Goal: Answer question/provide support

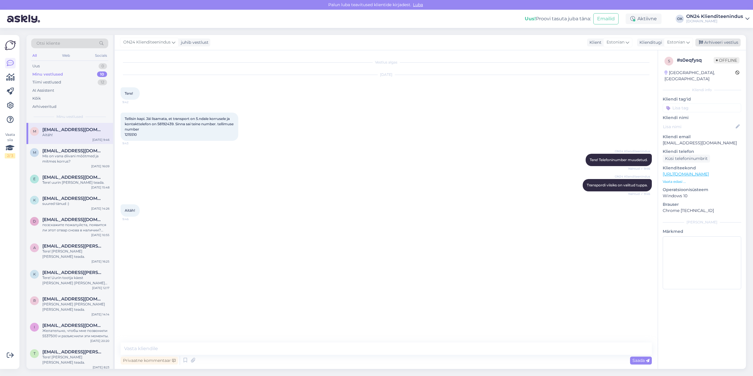
click at [705, 41] on div "Arhiveeri vestlus" at bounding box center [717, 43] width 45 height 8
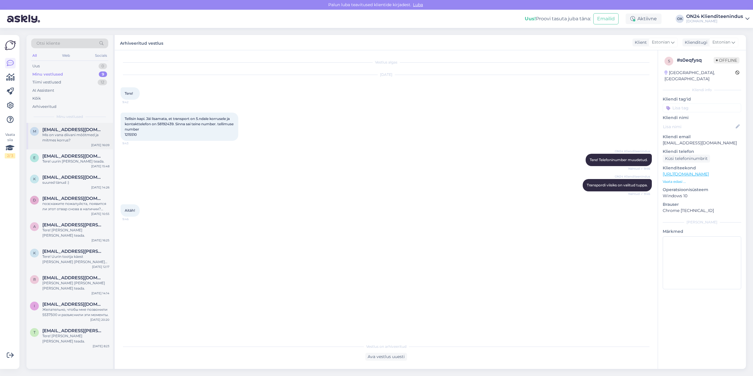
click at [69, 138] on div "Mis on vana diivani mõõtmed ja mitmes korrus?" at bounding box center [75, 137] width 67 height 11
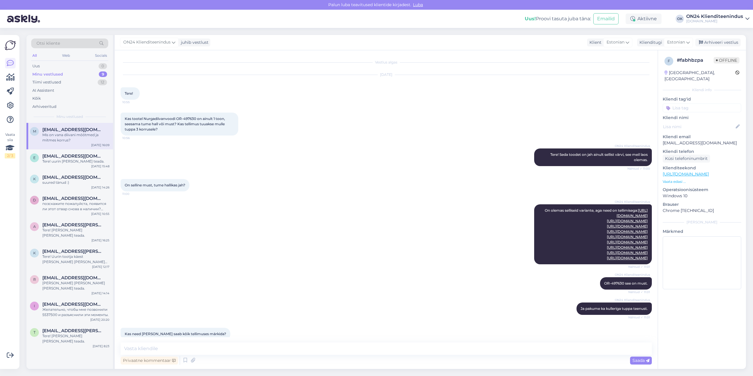
scroll to position [1000, 0]
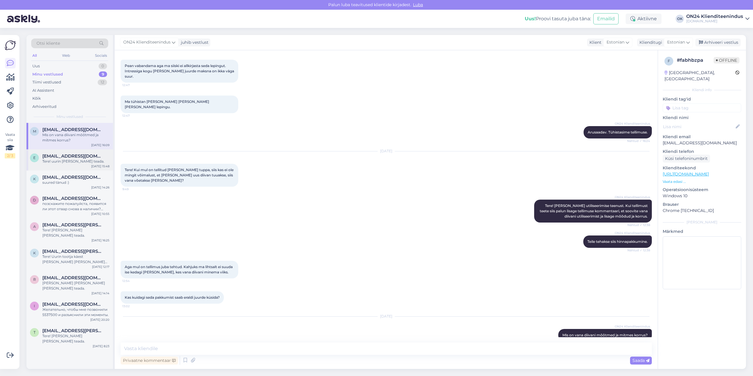
click at [74, 161] on div "Tere! uurin [PERSON_NAME] teada." at bounding box center [75, 161] width 67 height 5
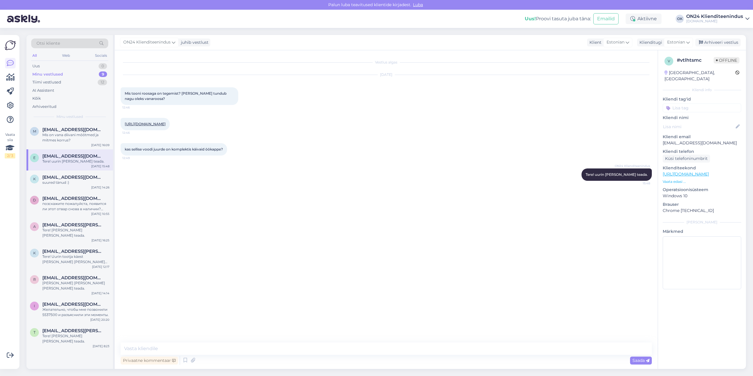
scroll to position [0, 0]
click at [74, 181] on div "suured tänud :)" at bounding box center [75, 182] width 67 height 5
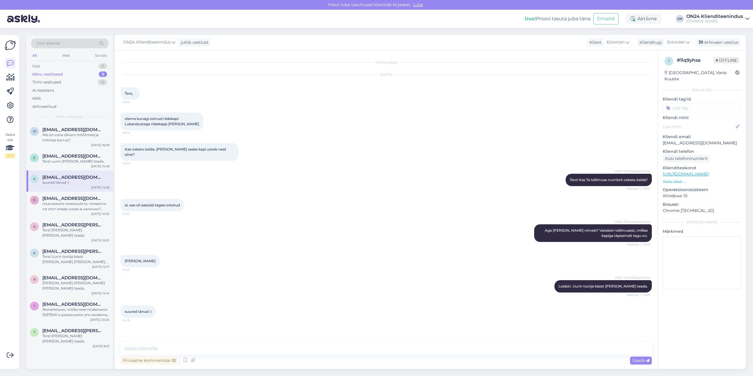
drag, startPoint x: 153, startPoint y: 256, endPoint x: 125, endPoint y: 256, distance: 27.9
click at [125, 256] on div "[PERSON_NAME] 14:23" at bounding box center [140, 261] width 39 height 12
copy span "[PERSON_NAME]"
click at [191, 347] on textarea at bounding box center [386, 349] width 531 height 12
type textarea "Tere!"
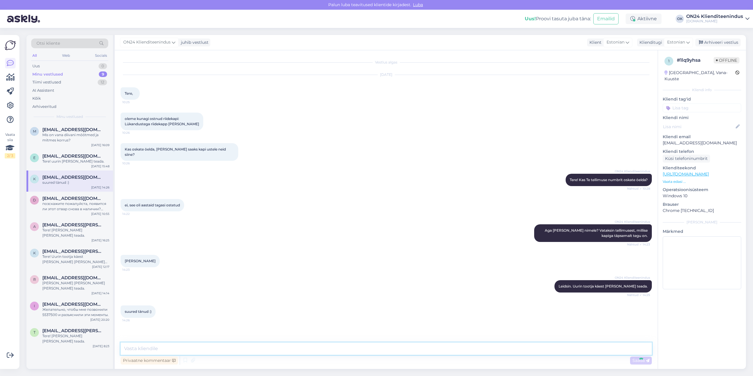
scroll to position [19, 0]
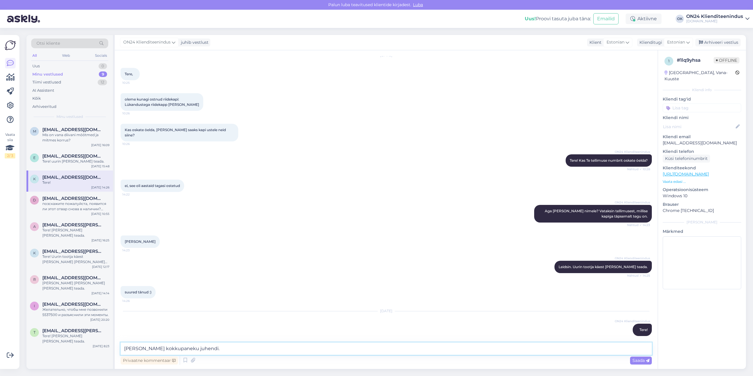
type textarea "[PERSON_NAME] kokkupaneku juhendi."
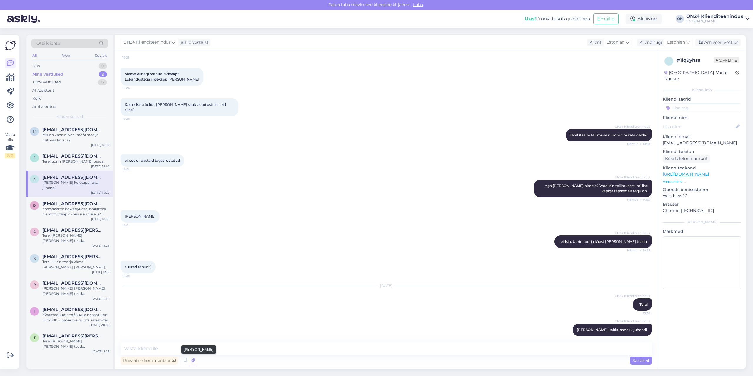
click at [192, 357] on icon at bounding box center [193, 360] width 8 height 9
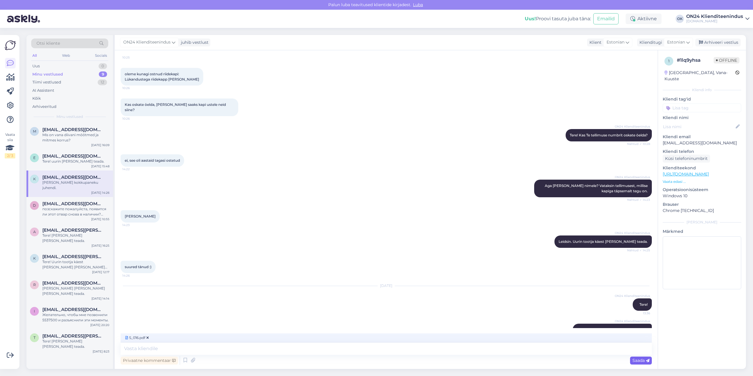
click at [637, 359] on span "Saada" at bounding box center [640, 360] width 17 height 5
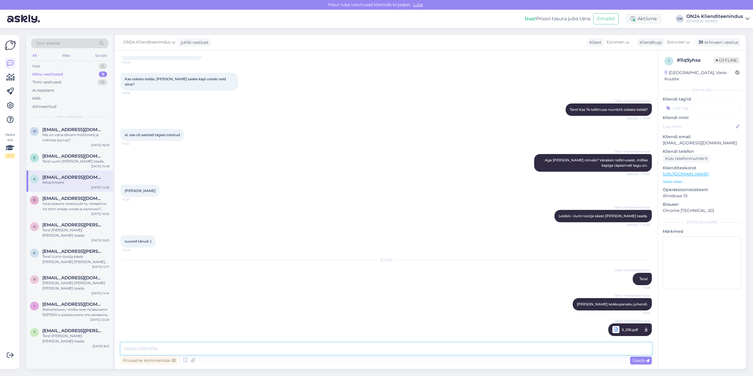
click at [593, 349] on textarea at bounding box center [386, 349] width 531 height 12
type textarea "Milline detail täpsemalt?"
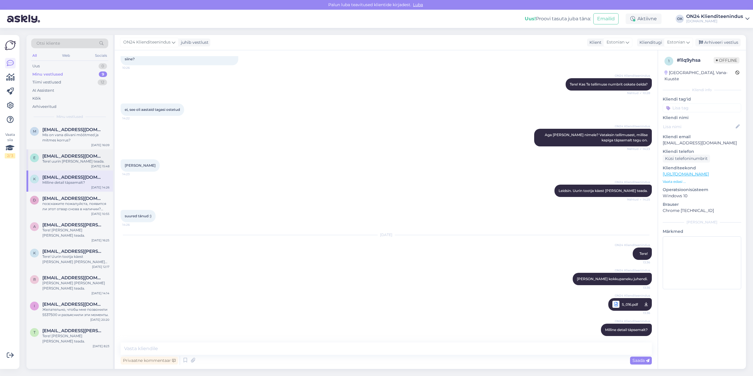
click at [70, 154] on span "[EMAIL_ADDRESS][DOMAIN_NAME]" at bounding box center [72, 155] width 61 height 5
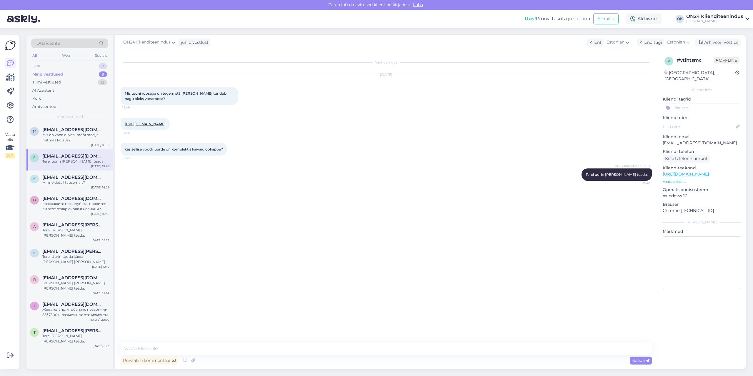
click at [66, 64] on div "Uus 0" at bounding box center [69, 66] width 77 height 8
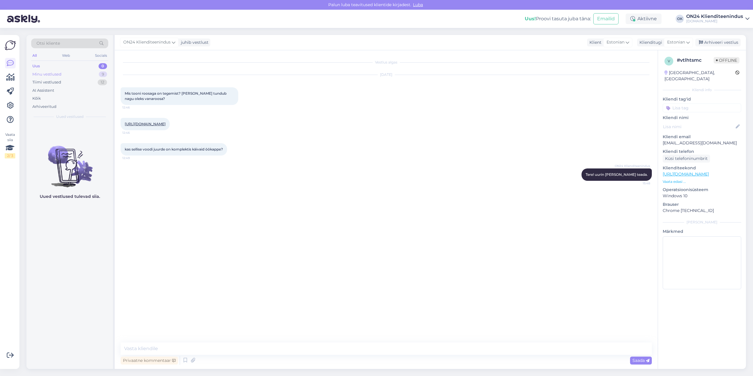
click at [63, 73] on div "Minu vestlused 9" at bounding box center [69, 74] width 77 height 8
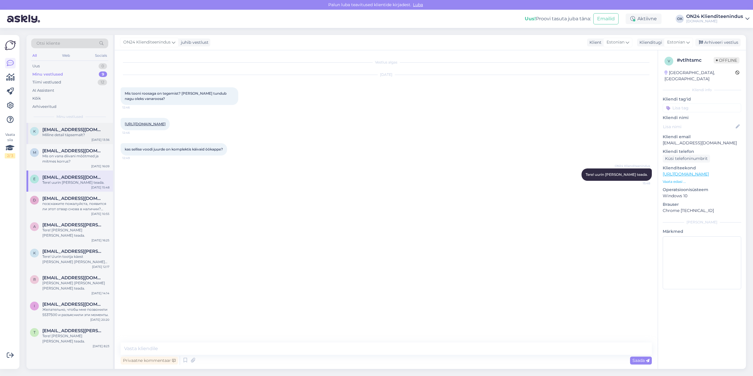
click at [66, 128] on span "[EMAIL_ADDRESS][DOMAIN_NAME]" at bounding box center [72, 129] width 61 height 5
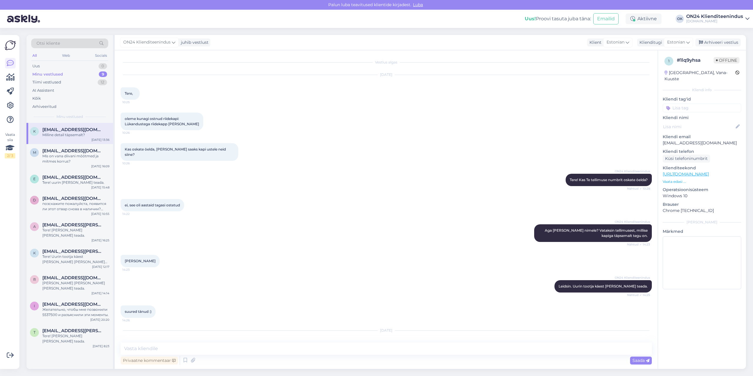
scroll to position [96, 0]
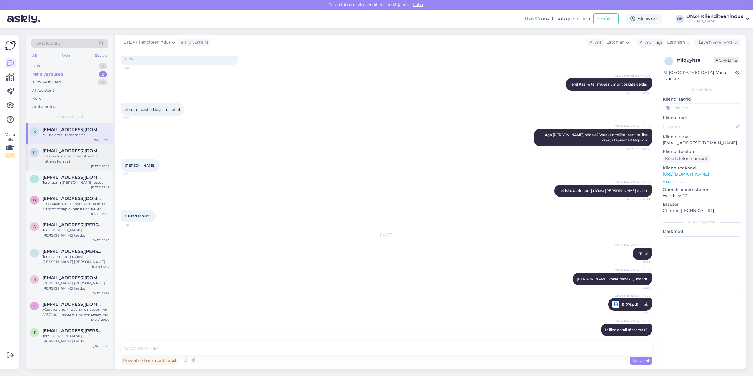
click at [65, 152] on span "[EMAIL_ADDRESS][DOMAIN_NAME]" at bounding box center [72, 150] width 61 height 5
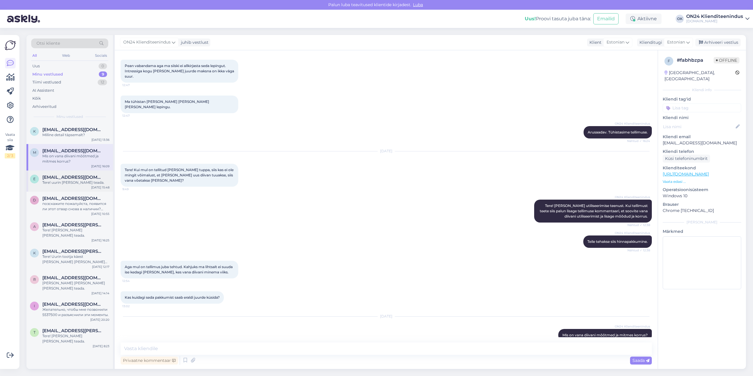
click at [64, 183] on div "Tere! uurin [PERSON_NAME] teada." at bounding box center [75, 182] width 67 height 5
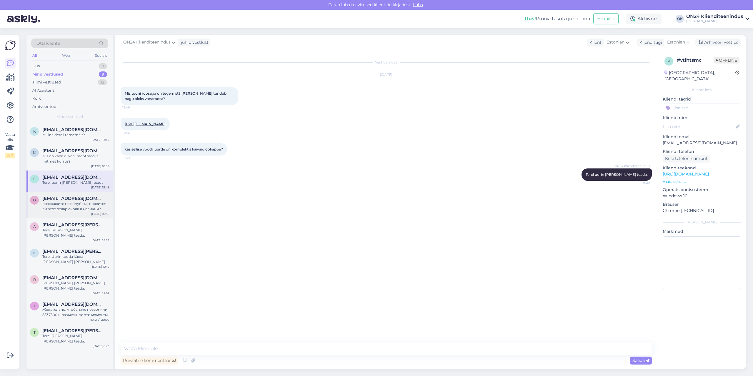
click at [61, 198] on span "[EMAIL_ADDRESS][DOMAIN_NAME]" at bounding box center [72, 198] width 61 height 5
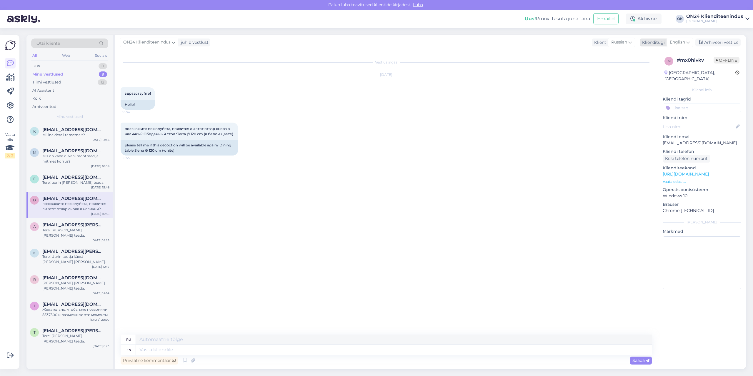
click at [681, 42] on span "English" at bounding box center [677, 42] width 15 height 6
click at [660, 55] on input at bounding box center [666, 55] width 55 height 9
type input "est"
click at [660, 70] on link "Estonian" at bounding box center [666, 68] width 65 height 9
click at [146, 349] on textarea at bounding box center [394, 350] width 516 height 10
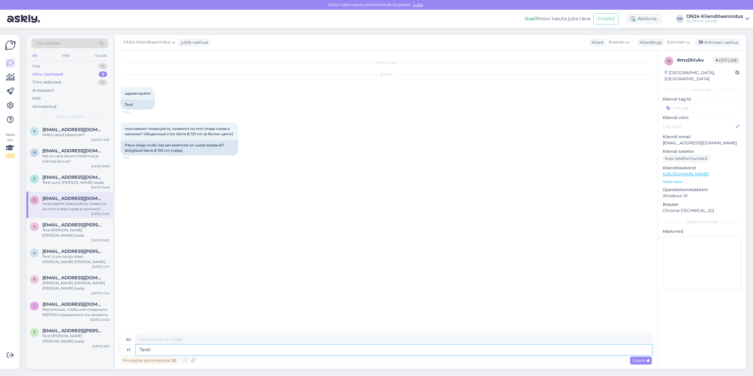
type textarea "Tere!"
type textarea "Привет!"
type textarea "Tere! Paraku mi"
type textarea "Здравствуйте! К сожалению."
type textarea "Tere! Paraku mitte."
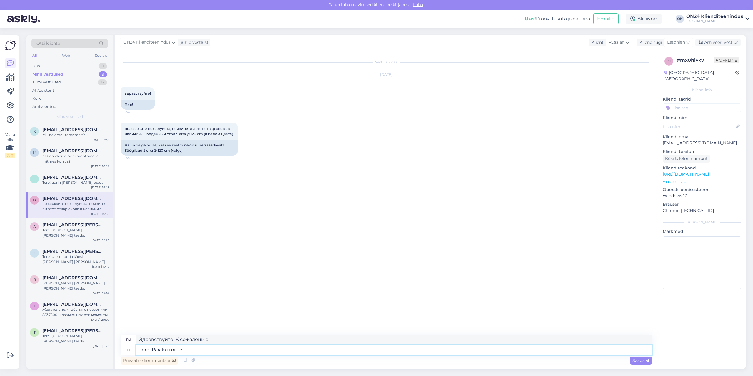
type textarea "Здравствуйте! К сожалению, нет."
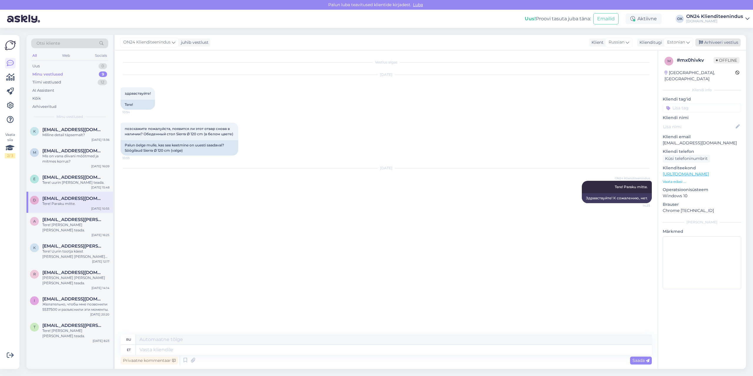
click at [712, 44] on div "Arhiveeri vestlus" at bounding box center [717, 43] width 45 height 8
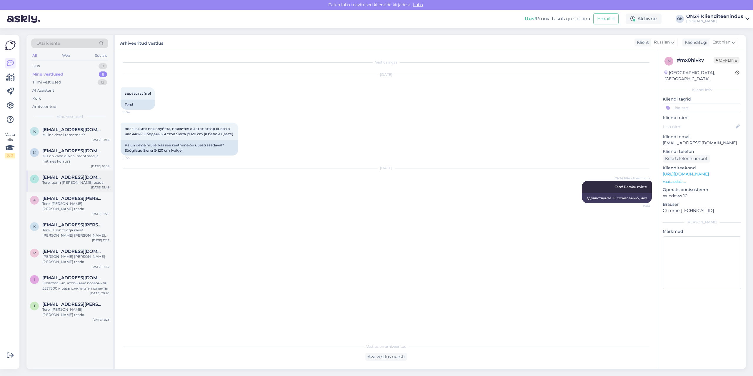
click at [65, 182] on div "Tere! uurin [PERSON_NAME] teada." at bounding box center [75, 182] width 67 height 5
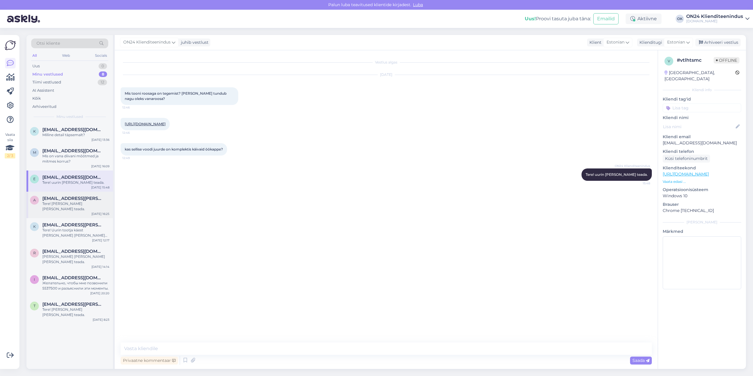
click at [64, 202] on div "Tere! [PERSON_NAME] [PERSON_NAME] teada." at bounding box center [75, 206] width 67 height 11
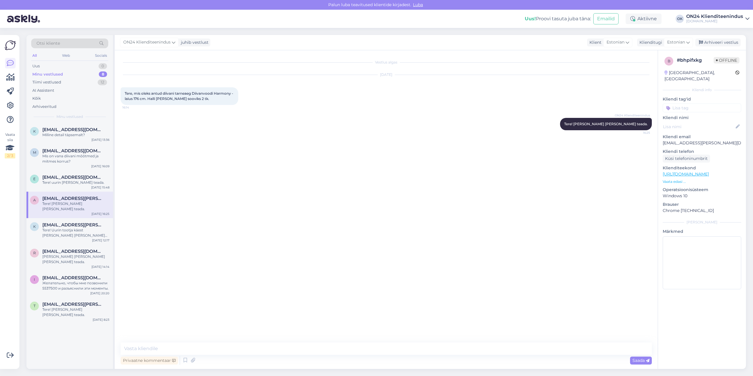
click at [677, 179] on p "Vaata edasi ..." at bounding box center [701, 181] width 79 height 5
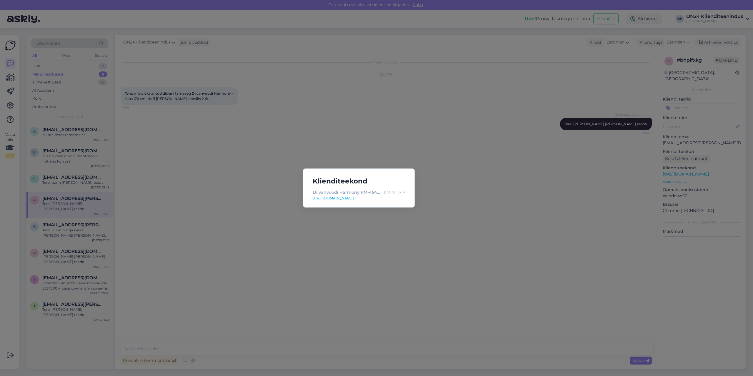
click at [378, 197] on link "[URL][DOMAIN_NAME]" at bounding box center [359, 198] width 92 height 5
click at [212, 166] on div "Klienditeekond Diivanvoodi Harmony RM-454855 - [DOMAIN_NAME] Sisustuskaubamaja …" at bounding box center [376, 188] width 753 height 376
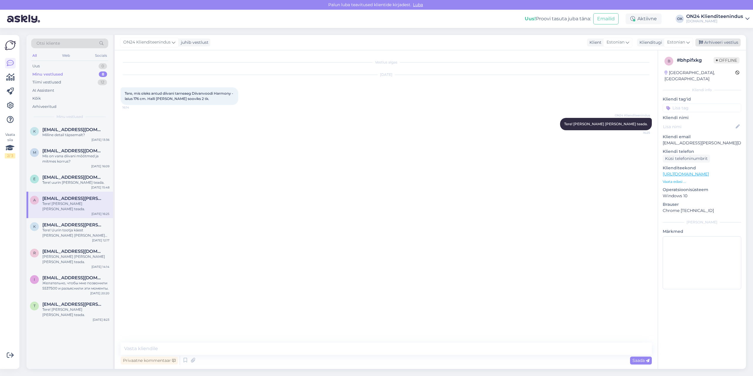
click at [716, 40] on div "Arhiveeri vestlus" at bounding box center [717, 43] width 45 height 8
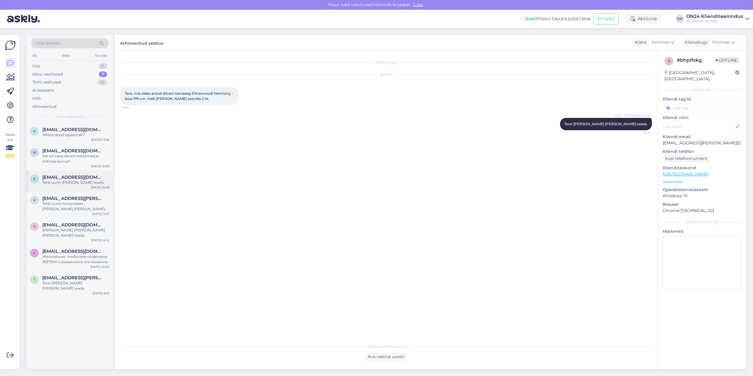
click at [60, 180] on div "Tere! uurin [PERSON_NAME] teada." at bounding box center [75, 182] width 67 height 5
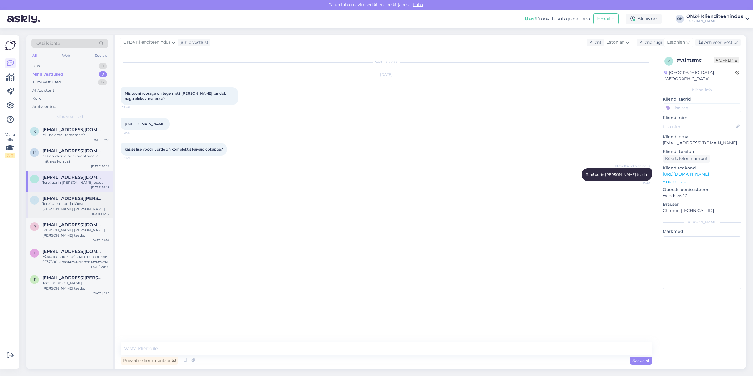
click at [59, 200] on span "[EMAIL_ADDRESS][PERSON_NAME][DOMAIN_NAME]" at bounding box center [72, 198] width 61 height 5
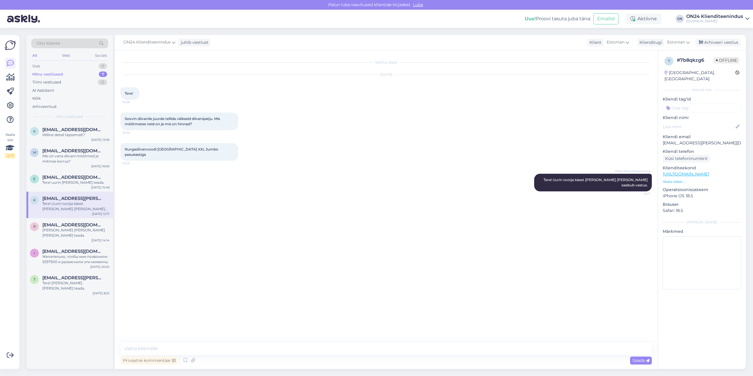
click at [677, 179] on p "Vaata edasi ..." at bounding box center [701, 181] width 79 height 5
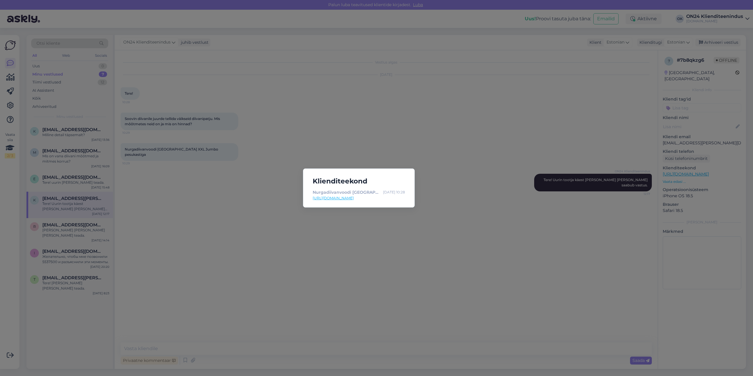
click at [353, 198] on link "[URL][DOMAIN_NAME]" at bounding box center [359, 198] width 92 height 5
click at [214, 219] on div "Klienditeekond Nurgadiivanvoodi [GEOGRAPHIC_DATA] XXL Jumbo pesukastiga TP-6229…" at bounding box center [376, 188] width 753 height 376
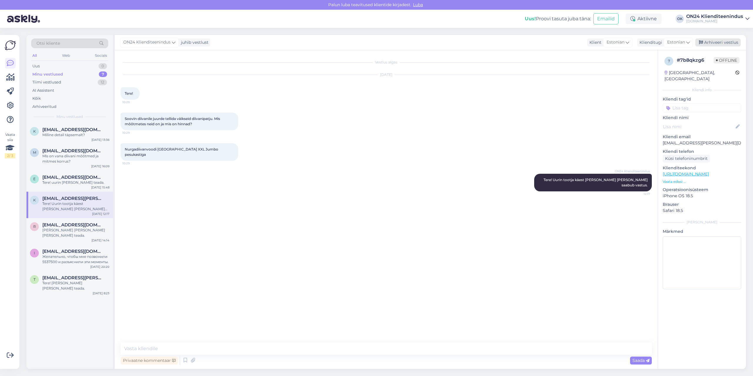
click at [728, 40] on div "Arhiveeri vestlus" at bounding box center [717, 43] width 45 height 8
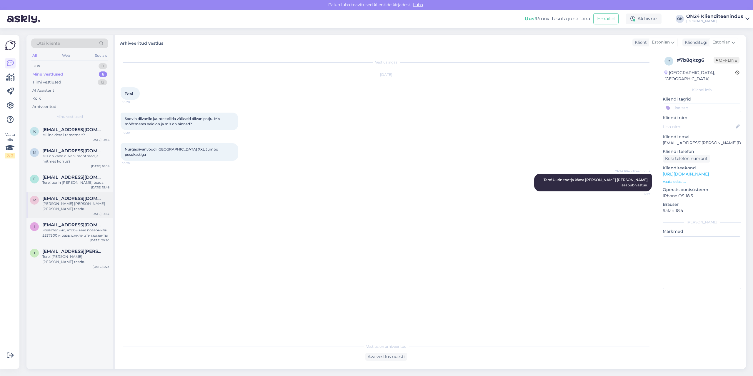
click at [56, 204] on div "[PERSON_NAME] [PERSON_NAME] [PERSON_NAME] teada." at bounding box center [75, 206] width 67 height 11
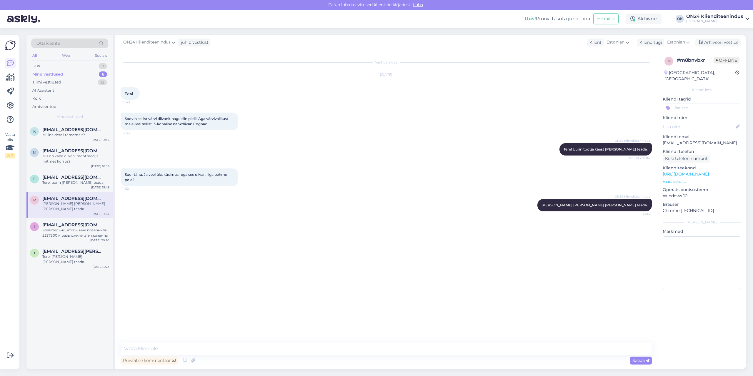
click at [676, 179] on p "Vaata edasi ..." at bounding box center [701, 181] width 79 height 5
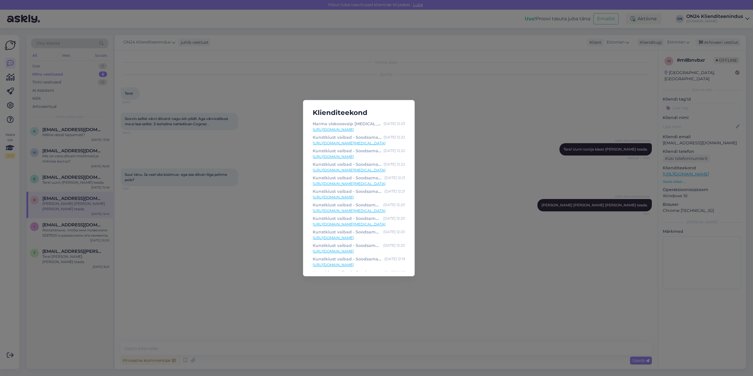
click at [486, 166] on div "Klienditeekond Narma viskoosvaip [MEDICAL_DATA] linen 160x230 cm NA-495646 - [D…" at bounding box center [376, 188] width 753 height 376
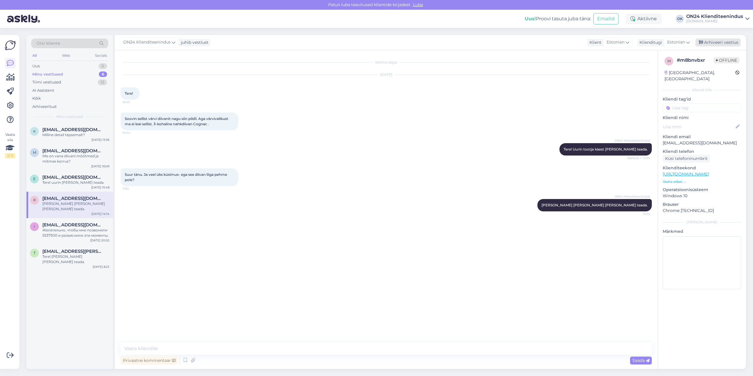
click at [707, 44] on div "Arhiveeri vestlus" at bounding box center [717, 43] width 45 height 8
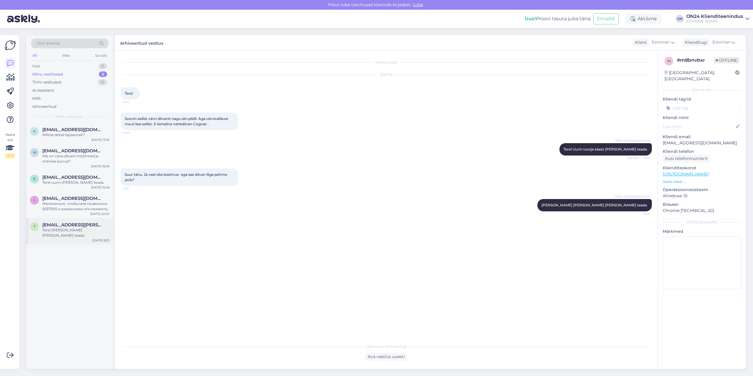
click at [74, 228] on div "Tere! [PERSON_NAME] [PERSON_NAME] teada." at bounding box center [75, 233] width 67 height 11
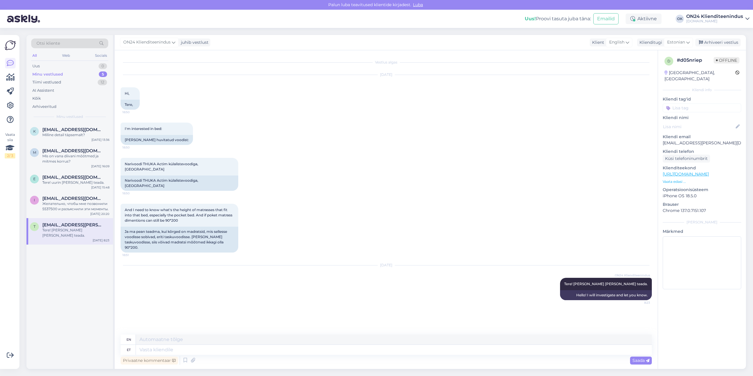
click at [675, 179] on p "Vaata edasi ..." at bounding box center [701, 181] width 79 height 5
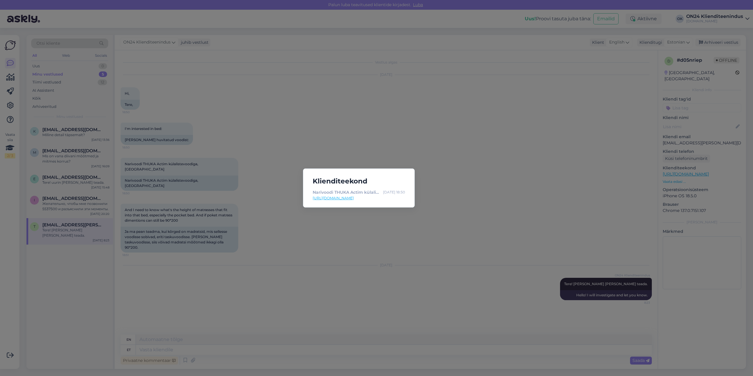
click at [371, 197] on link "[URL][DOMAIN_NAME]" at bounding box center [359, 198] width 92 height 5
click at [201, 217] on div "Klienditeekond Narivoodi THUKA Actim külalistevoodiga, valge FX-493838 - [DOMAI…" at bounding box center [376, 188] width 753 height 376
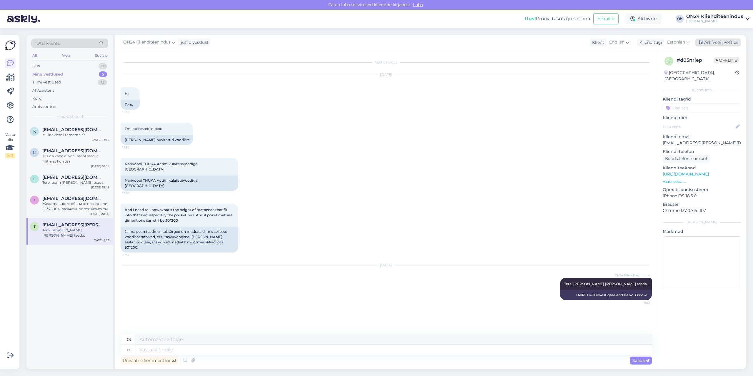
click at [718, 44] on div "Arhiveeri vestlus" at bounding box center [717, 43] width 45 height 8
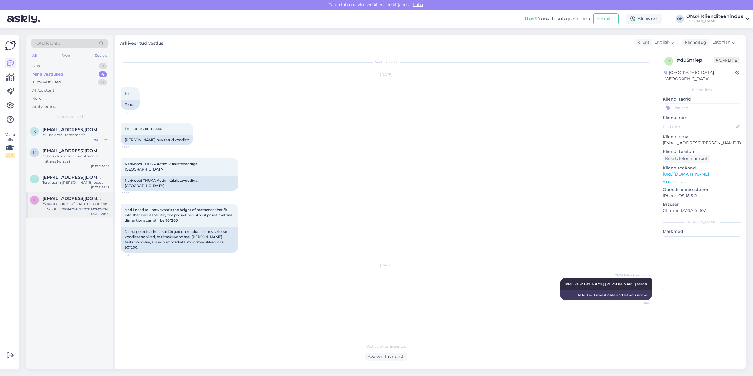
click at [71, 210] on div "Желательно, чтобы мне позвонили 5537500 и разъяснили эти моменты." at bounding box center [75, 206] width 67 height 11
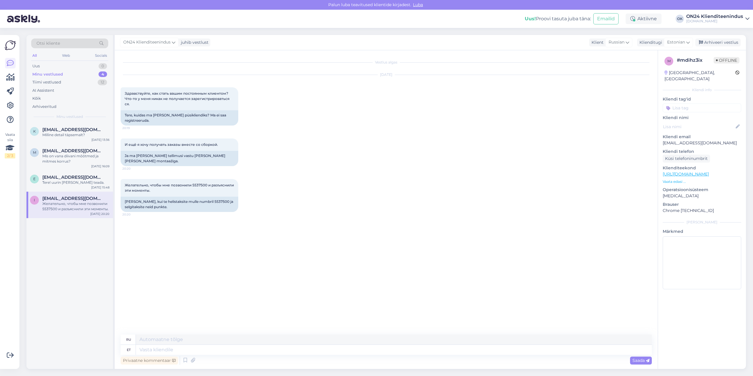
click at [682, 140] on p "[EMAIL_ADDRESS][DOMAIN_NAME]" at bounding box center [701, 143] width 79 height 6
copy p "[EMAIL_ADDRESS][DOMAIN_NAME]"
click at [712, 42] on div "Arhiveeri vestlus" at bounding box center [717, 43] width 45 height 8
